Goal: Task Accomplishment & Management: Use online tool/utility

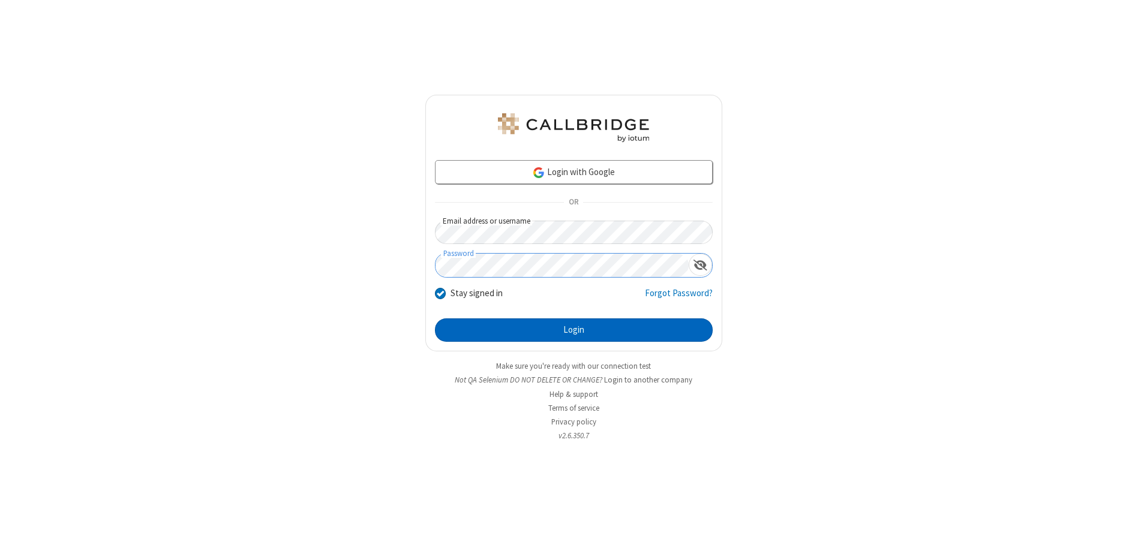
click at [573, 330] on button "Login" at bounding box center [574, 330] width 278 height 24
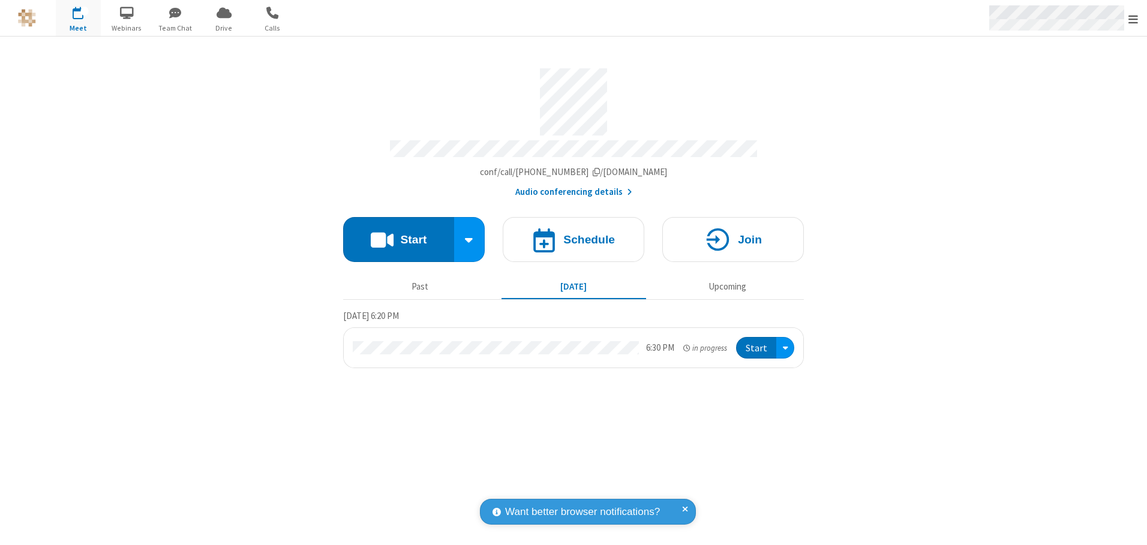
click at [1133, 19] on span "Open menu" at bounding box center [1133, 19] width 10 height 12
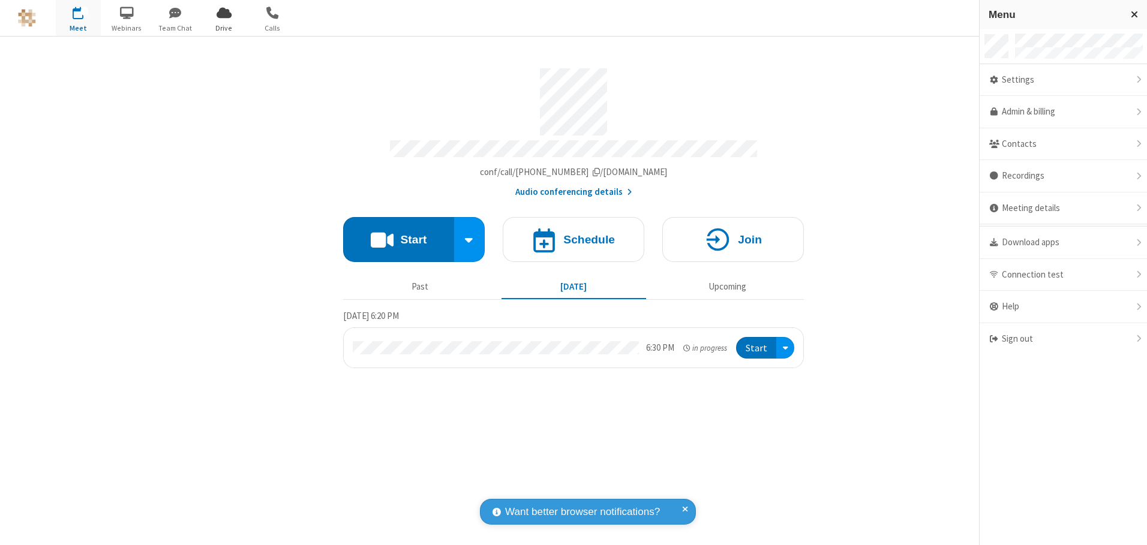
click at [224, 28] on span "Drive" at bounding box center [224, 28] width 45 height 11
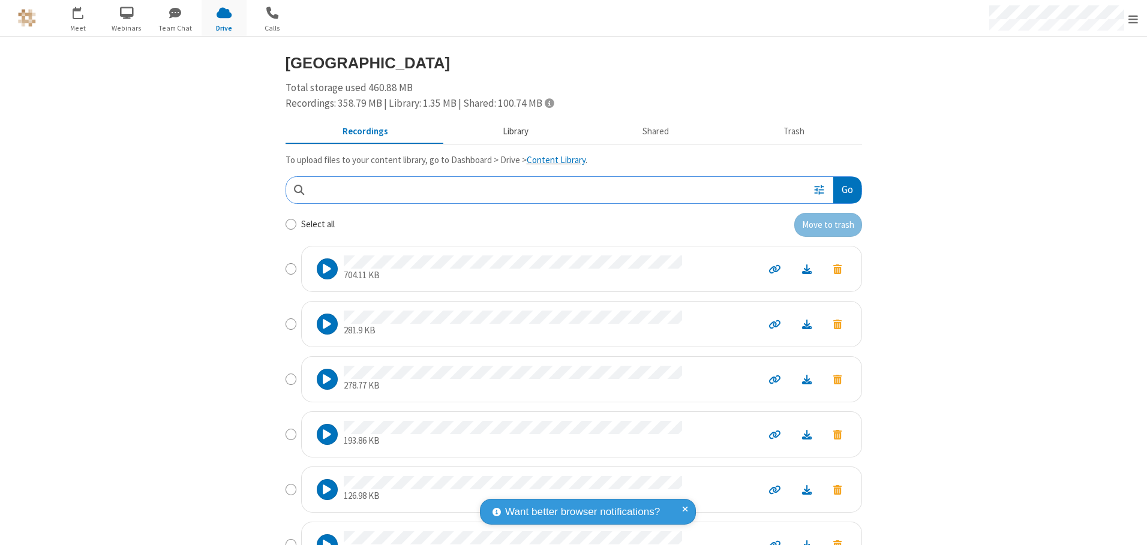
click at [509, 131] on button "Library" at bounding box center [515, 132] width 140 height 23
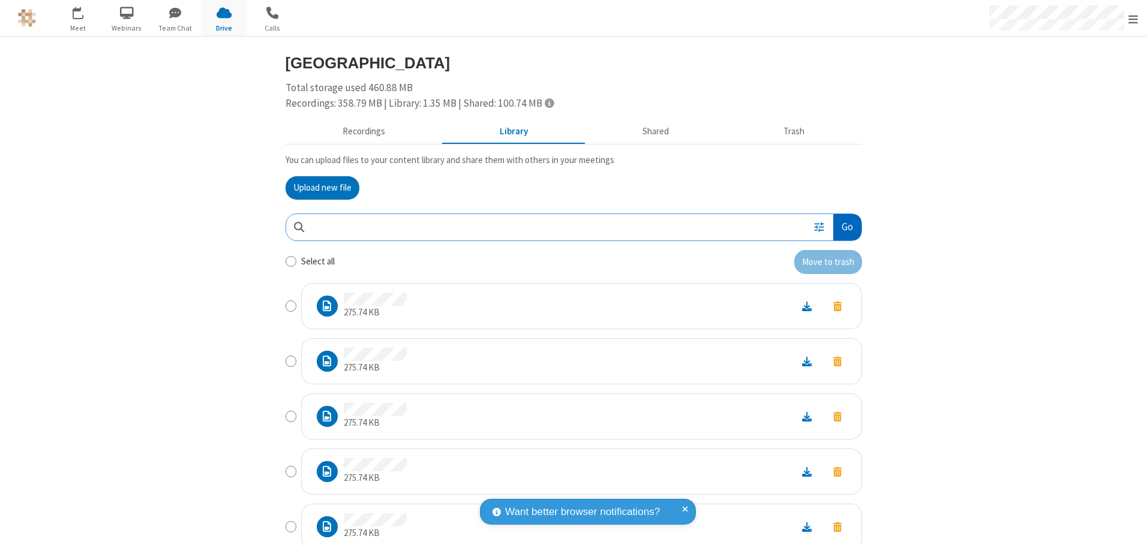
click at [842, 227] on button "Go" at bounding box center [847, 227] width 28 height 27
click at [317, 188] on button "Upload new file" at bounding box center [322, 188] width 74 height 24
